Goal: Task Accomplishment & Management: Complete application form

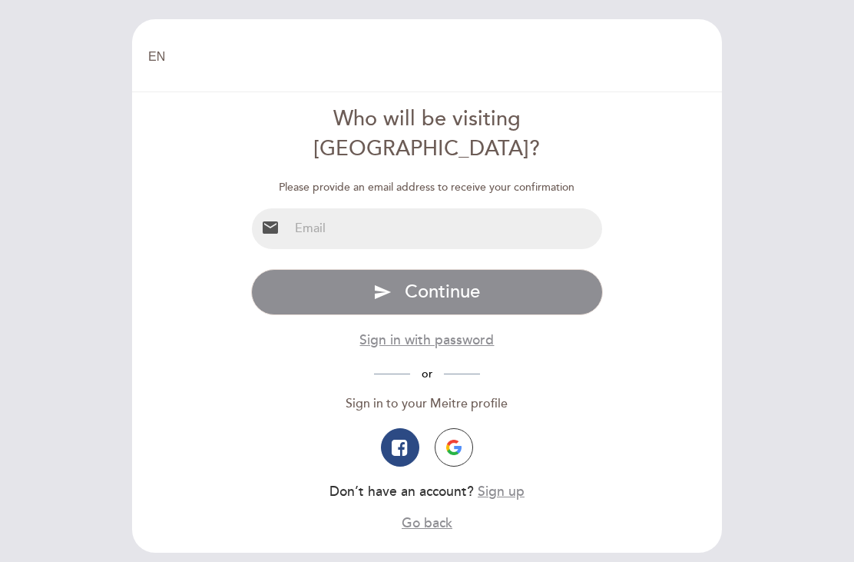
click at [308, 208] on input "email" at bounding box center [446, 228] width 314 height 41
type input "[EMAIL_ADDRESS]"
click at [326, 269] on button "send Continue" at bounding box center [427, 292] width 353 height 46
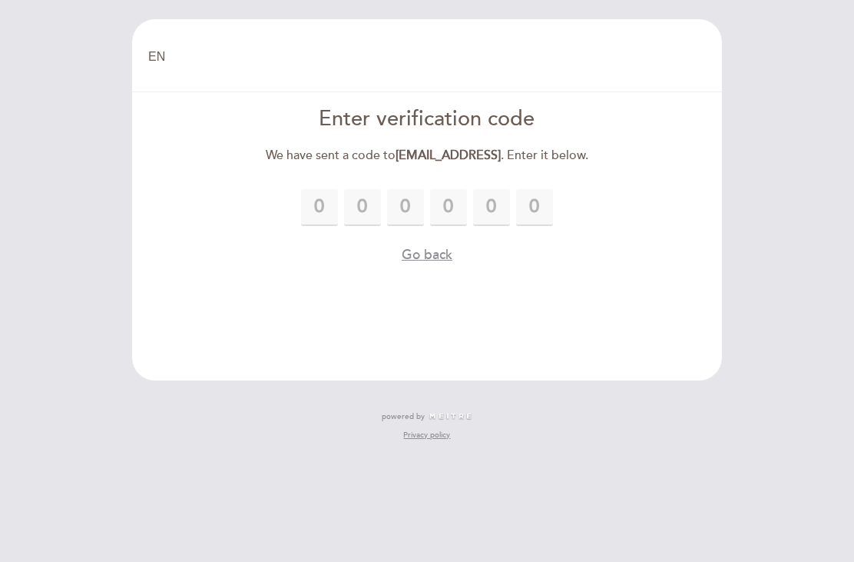
click at [413, 247] on button "Go back" at bounding box center [427, 254] width 51 height 19
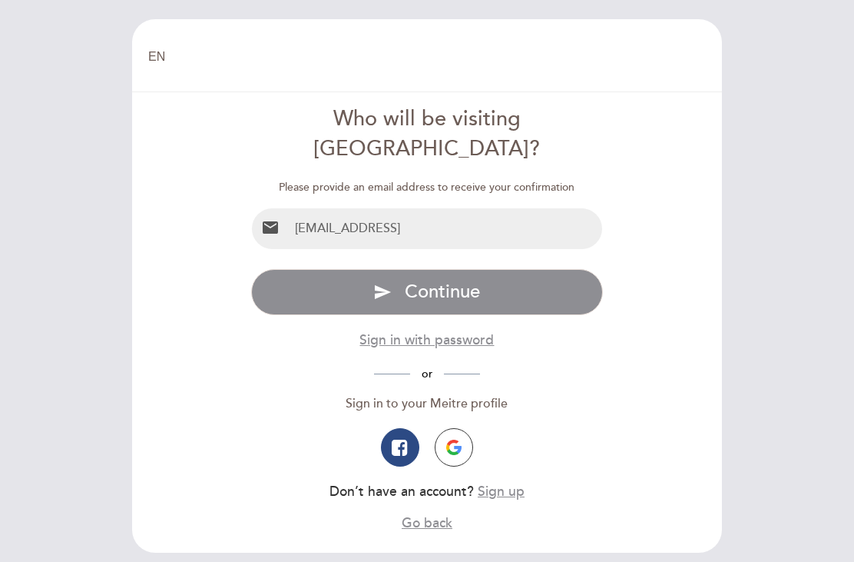
click at [403, 208] on input "[EMAIL_ADDRESS]" at bounding box center [446, 228] width 314 height 41
type input "[EMAIL_ADDRESS][DOMAIN_NAME]"
click at [373, 283] on icon "send" at bounding box center [382, 292] width 18 height 18
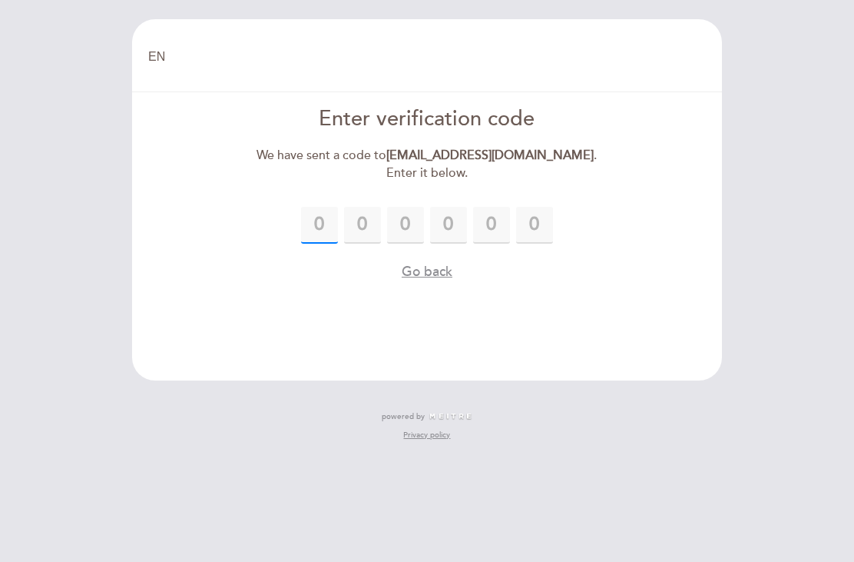
click at [316, 214] on input "text" at bounding box center [319, 225] width 37 height 37
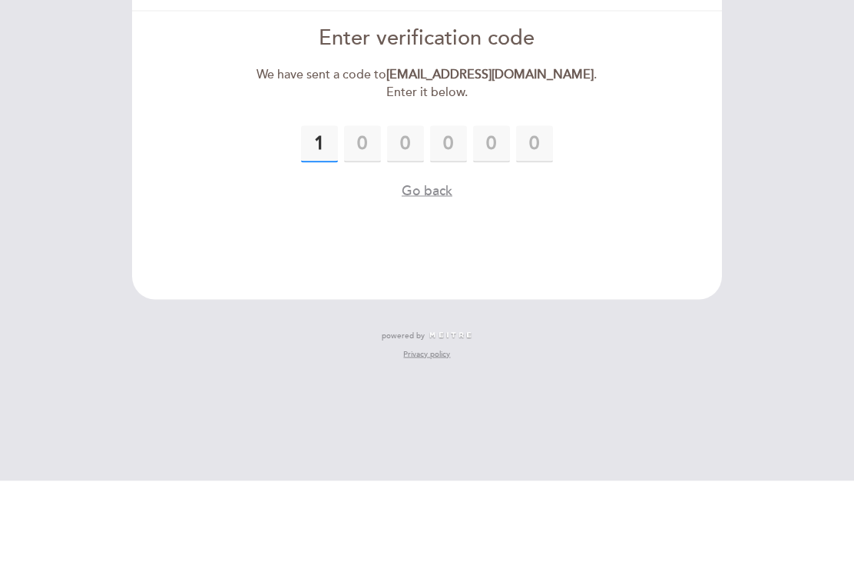
type input "1"
type input "4"
type input "0"
type input "6"
type input "7"
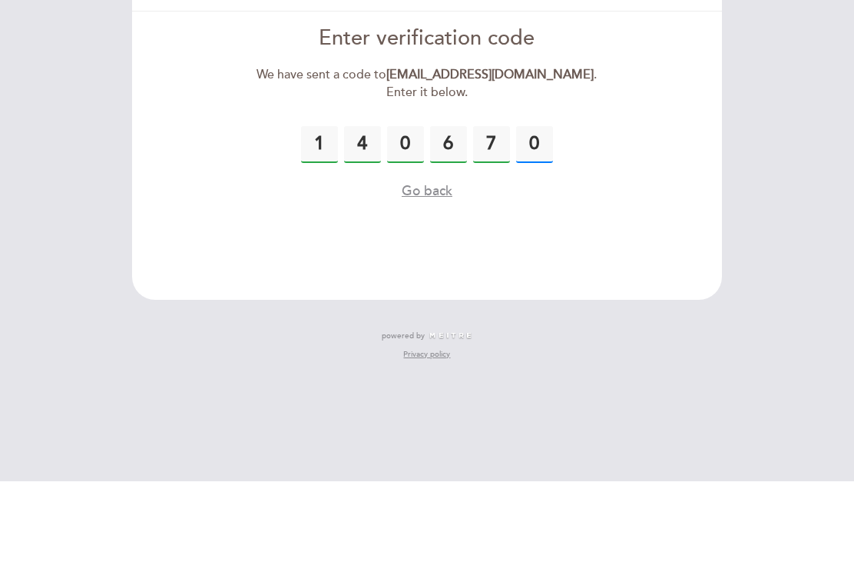
type input "0"
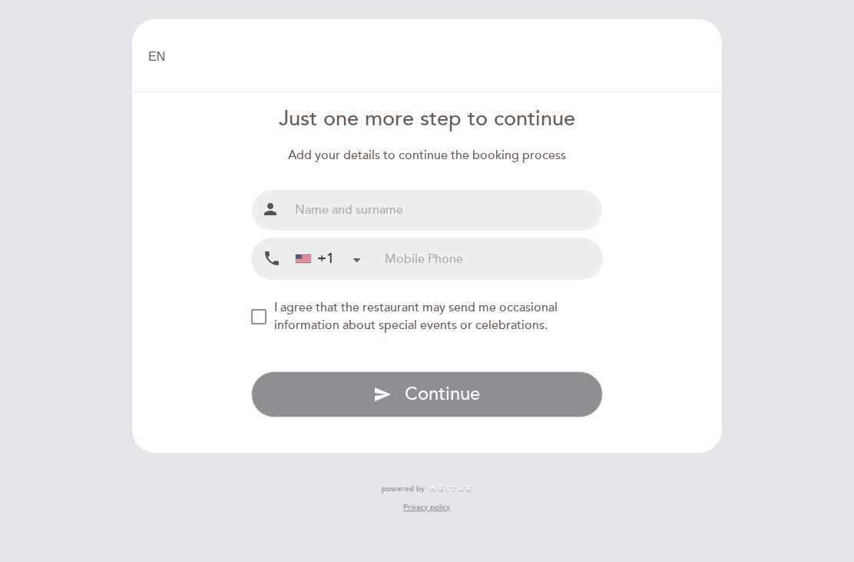
click at [328, 190] on input "text" at bounding box center [446, 210] width 314 height 41
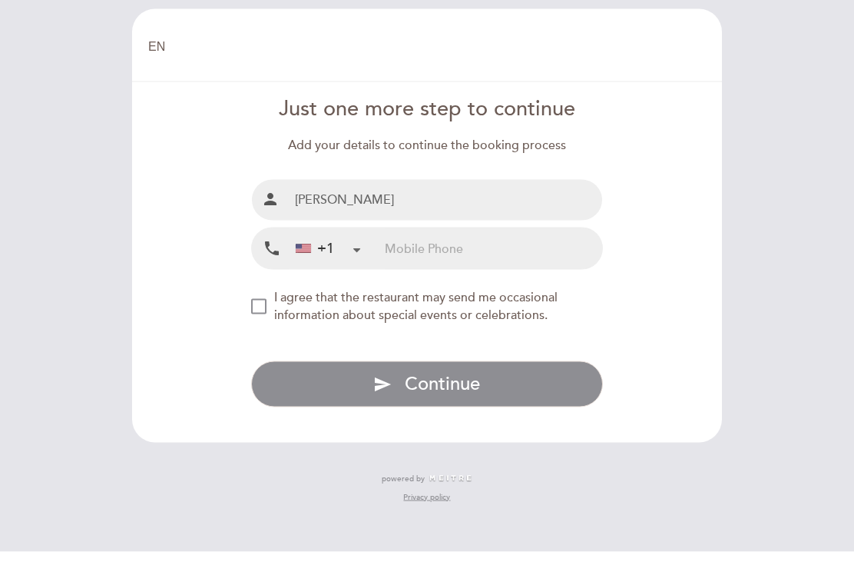
type input "[PERSON_NAME]"
click at [414, 238] on input "tel" at bounding box center [493, 258] width 217 height 41
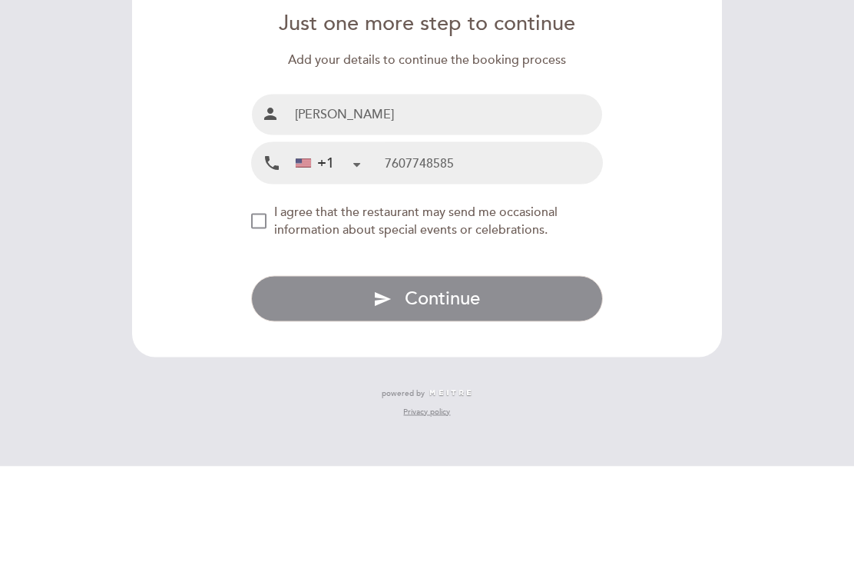
type input "7607748585"
click at [267, 309] on div "NEW_MODAL_AGREE_RESTAURANT_SEND_OCCASIONAL_INFO" at bounding box center [258, 316] width 15 height 15
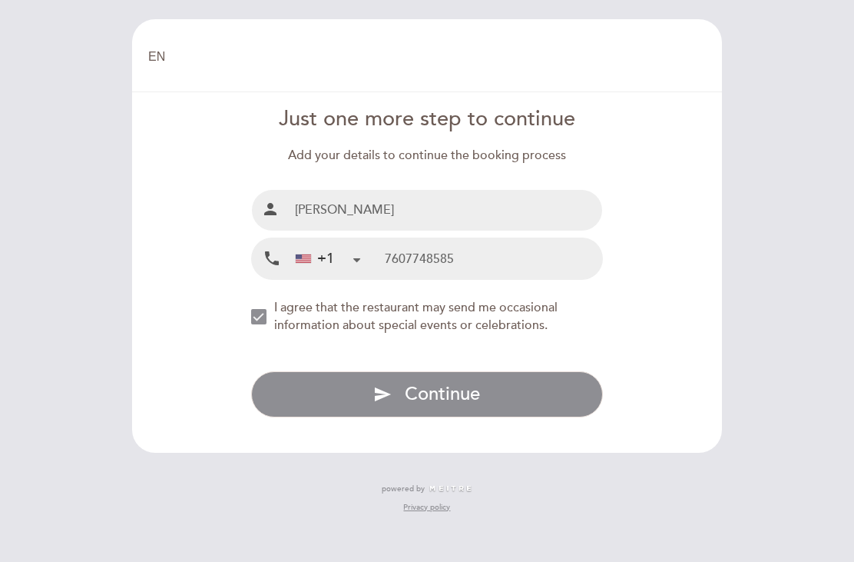
click at [319, 371] on button "send Continue" at bounding box center [427, 394] width 353 height 46
